Goal: Task Accomplishment & Management: Use online tool/utility

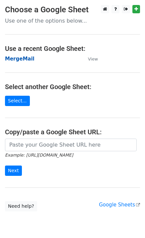
click at [25, 58] on strong "MergeMail" at bounding box center [20, 59] width 30 height 6
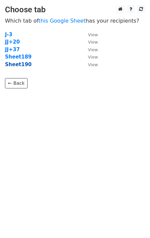
click at [19, 65] on strong "Sheet190" at bounding box center [18, 65] width 27 height 6
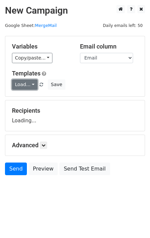
click at [26, 86] on link "Load..." at bounding box center [25, 85] width 26 height 10
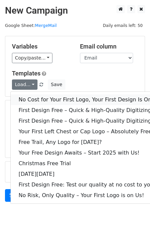
click at [35, 100] on link "No Cost for Your First Logo, Your First Design Is On Us!" at bounding box center [91, 100] width 160 height 11
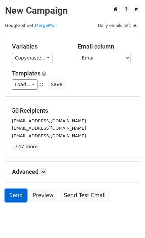
click at [13, 193] on link "Send" at bounding box center [16, 195] width 22 height 13
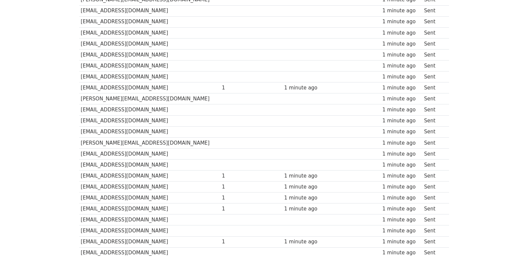
scroll to position [463, 0]
